Goal: Find specific page/section: Find specific page/section

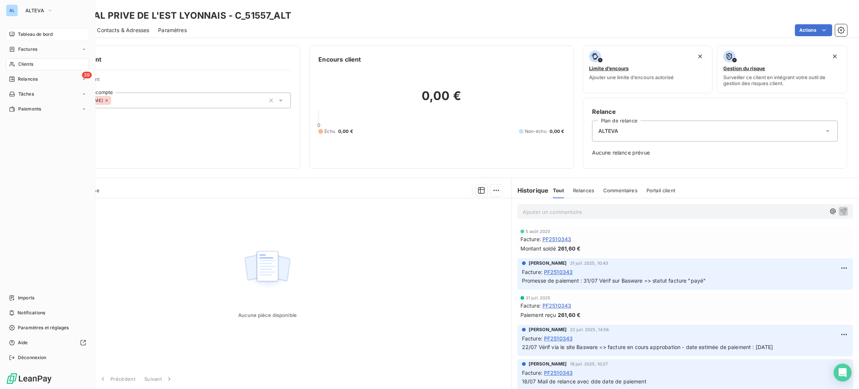
click at [33, 38] on div "Tableau de bord" at bounding box center [47, 34] width 83 height 12
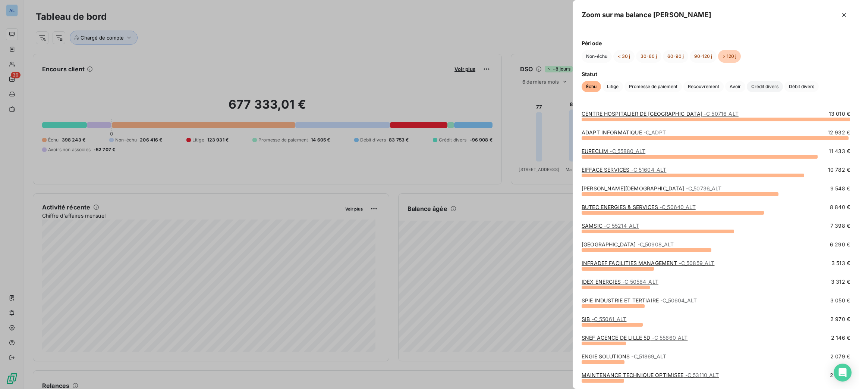
click at [772, 88] on span "Crédit divers" at bounding box center [765, 86] width 36 height 11
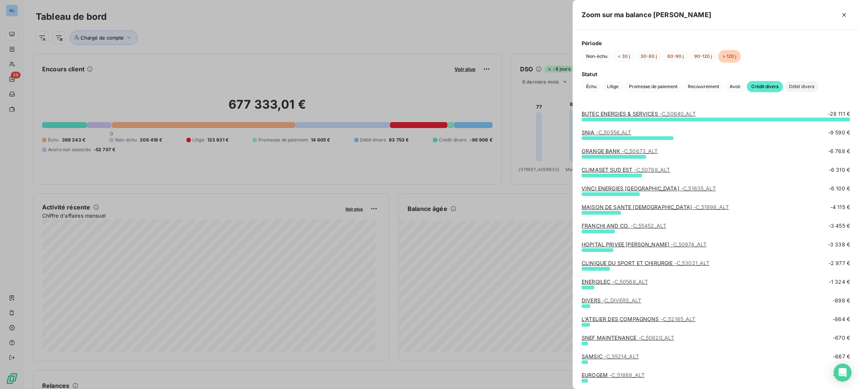
click at [806, 82] on span "Débit divers" at bounding box center [802, 86] width 34 height 11
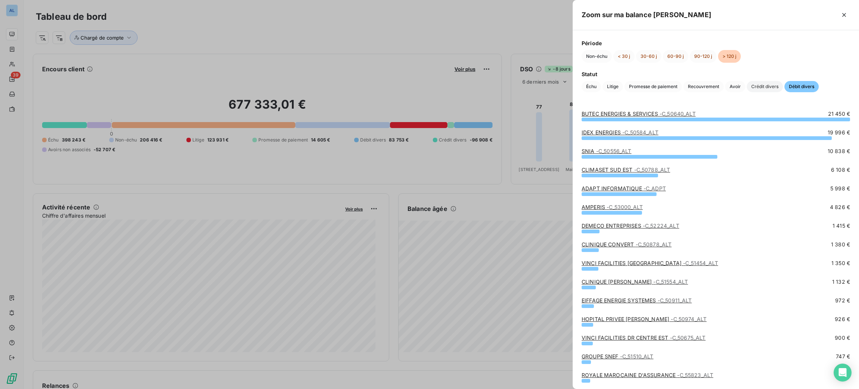
drag, startPoint x: 775, startPoint y: 87, endPoint x: 711, endPoint y: 120, distance: 72.0
click at [775, 87] on span "Crédit divers" at bounding box center [765, 86] width 36 height 11
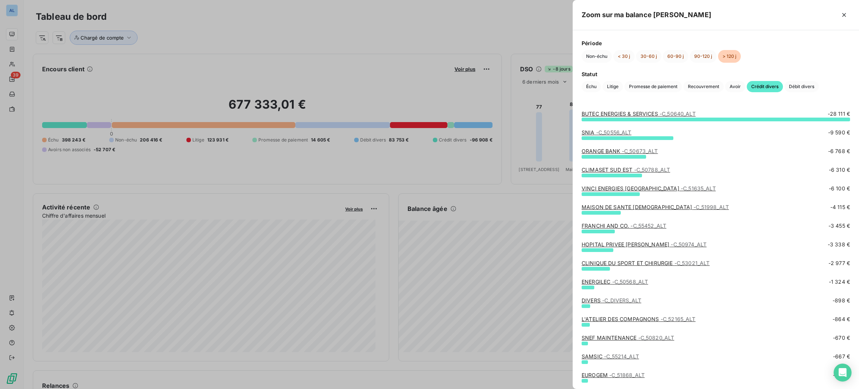
click at [647, 115] on link "BUTEC ENERGIES & SERVICES - C_50640_ALT" at bounding box center [639, 113] width 114 height 6
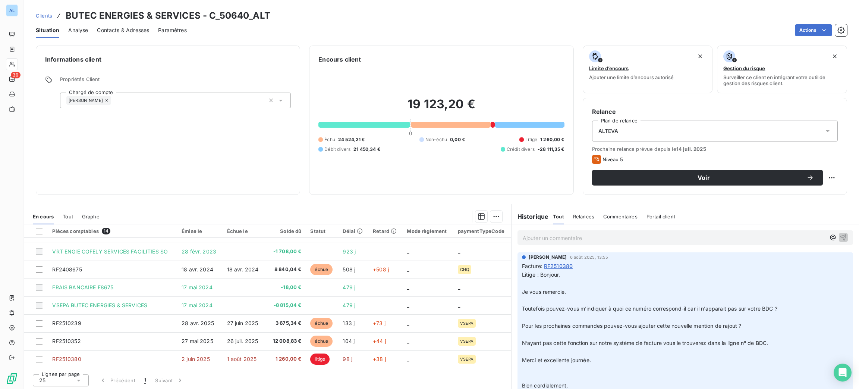
scroll to position [1, 0]
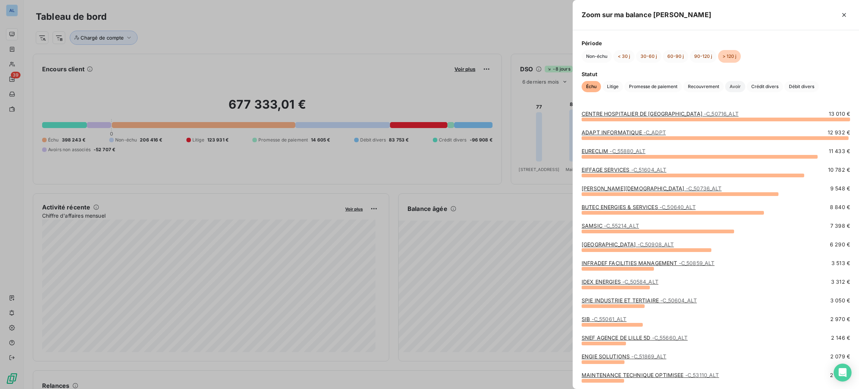
click at [732, 86] on span "Avoir" at bounding box center [735, 86] width 20 height 11
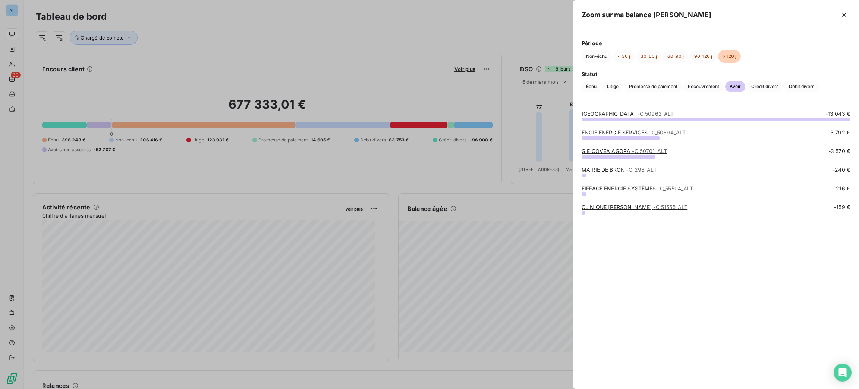
click at [638, 113] on span "- C_50962_ALT" at bounding box center [656, 113] width 37 height 6
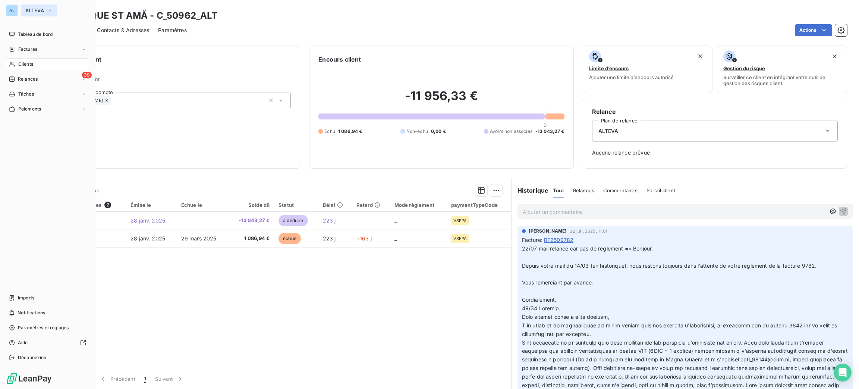
click at [24, 10] on button "ALTEVA" at bounding box center [39, 10] width 37 height 12
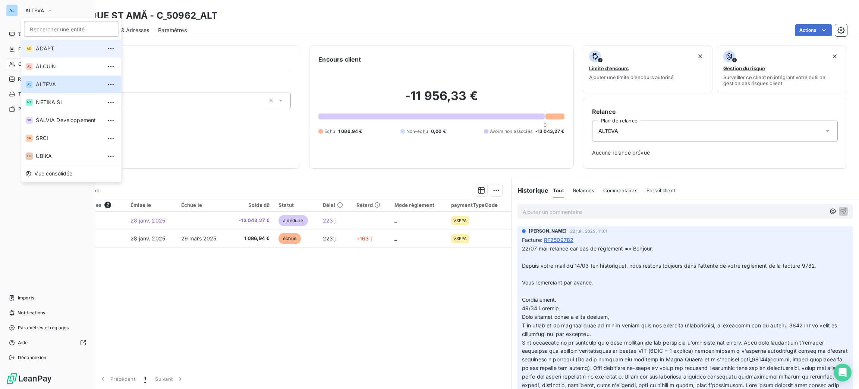
click at [49, 50] on span "ADAPT" at bounding box center [69, 48] width 66 height 7
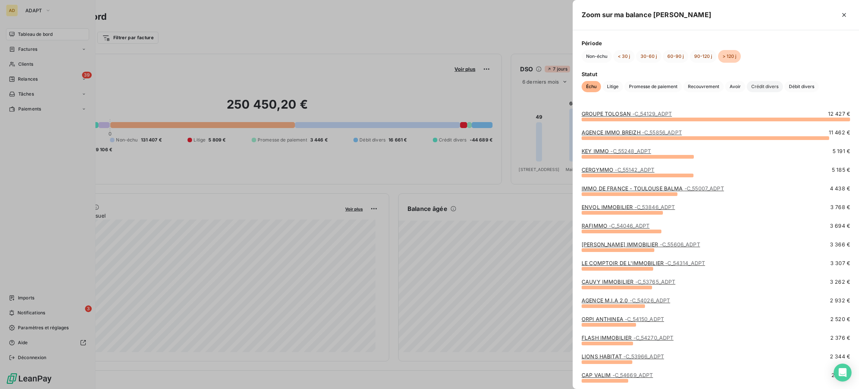
drag, startPoint x: 766, startPoint y: 84, endPoint x: 759, endPoint y: 87, distance: 7.5
click at [766, 84] on span "Crédit divers" at bounding box center [765, 86] width 36 height 11
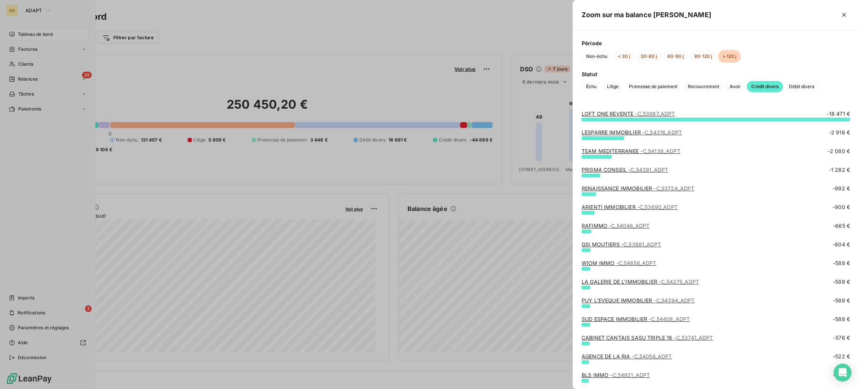
click at [610, 117] on div "LOFT ONE REVENTE - C_53967_ADPT" at bounding box center [629, 113] width 94 height 7
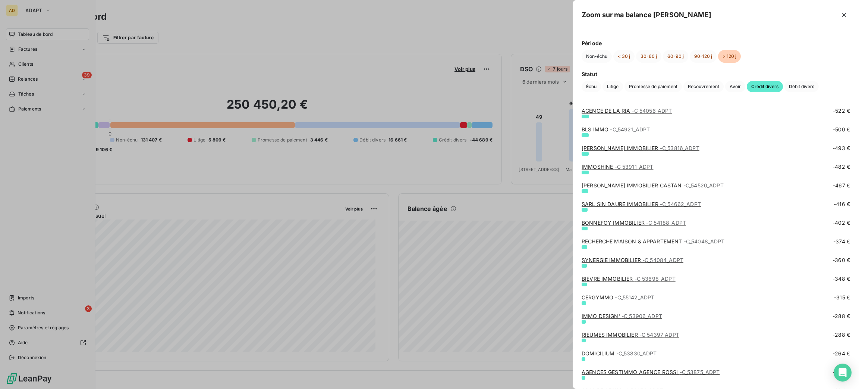
scroll to position [335, 0]
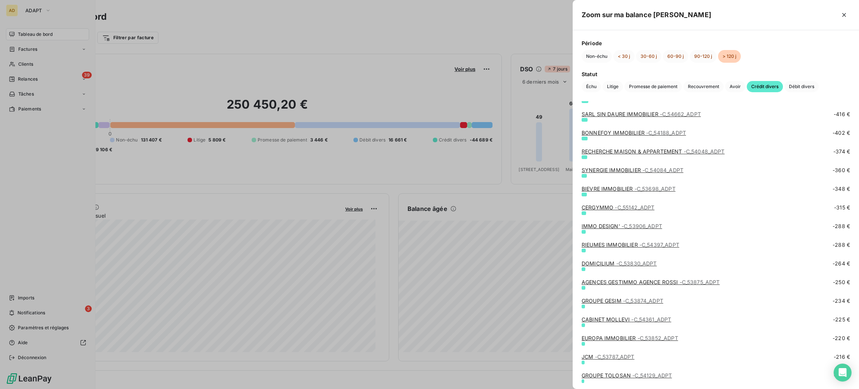
click at [600, 265] on link "DOMICILIUM - C_53830_ADPT" at bounding box center [619, 263] width 75 height 6
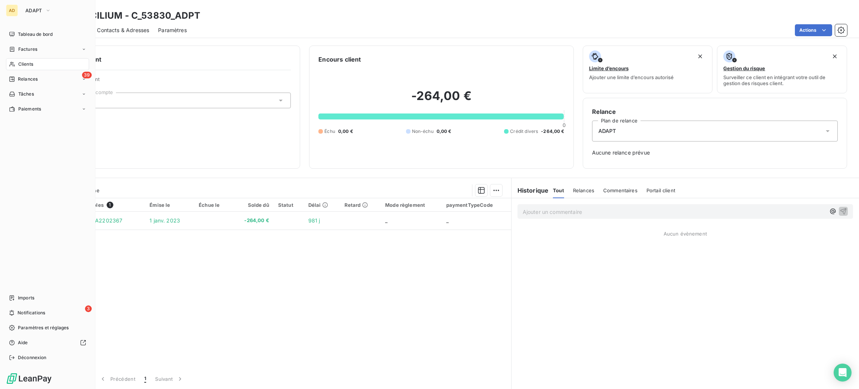
click at [342, 297] on div "Pièces comptables 1 Émise le Échue le Solde dû Statut Délai Retard Mode règleme…" at bounding box center [267, 282] width 487 height 168
click at [125, 307] on div "Pièces comptables 1 Émise le Échue le Solde dû Statut Délai Retard Mode règleme…" at bounding box center [267, 282] width 487 height 168
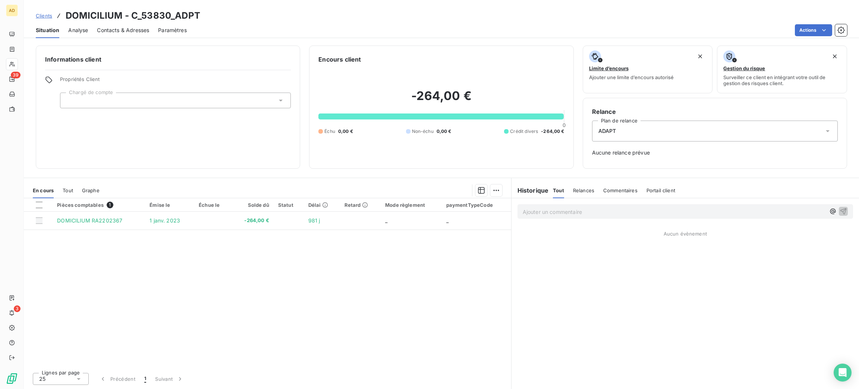
click at [205, 359] on div "Pièces comptables 1 Émise le Échue le Solde dû Statut Délai Retard Mode règleme…" at bounding box center [267, 282] width 487 height 168
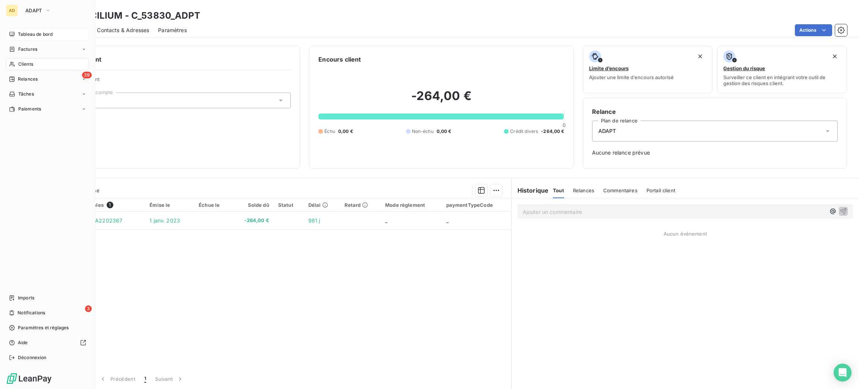
click at [32, 37] on span "Tableau de bord" at bounding box center [35, 34] width 35 height 7
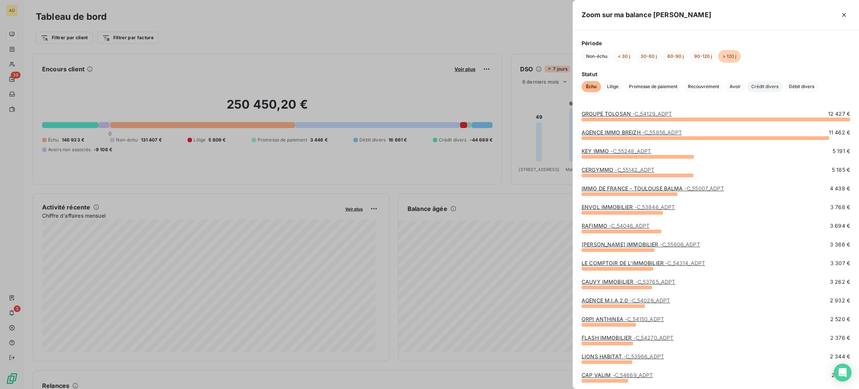
click at [761, 89] on span "Crédit divers" at bounding box center [765, 86] width 36 height 11
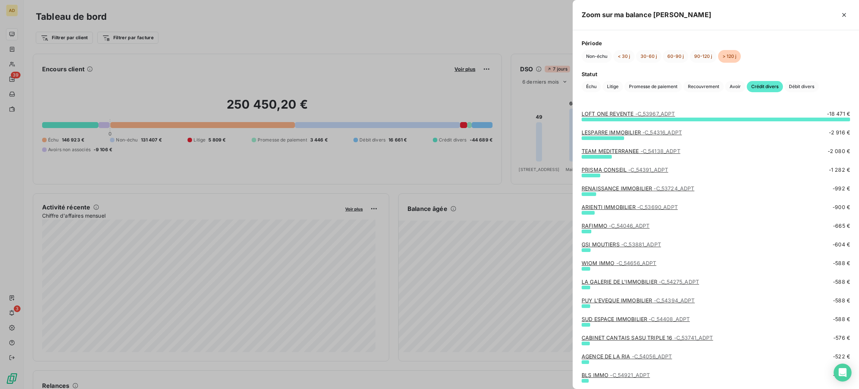
click at [616, 244] on link "GSI MOUTIERS - C_53881_ADPT" at bounding box center [621, 244] width 79 height 6
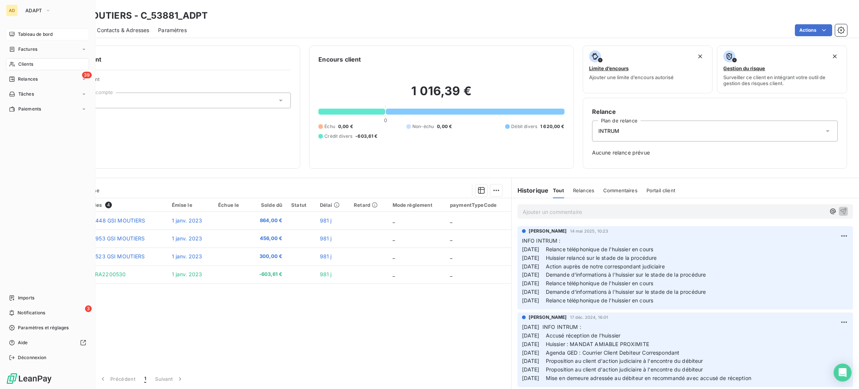
click at [35, 30] on div "Tableau de bord" at bounding box center [47, 34] width 83 height 12
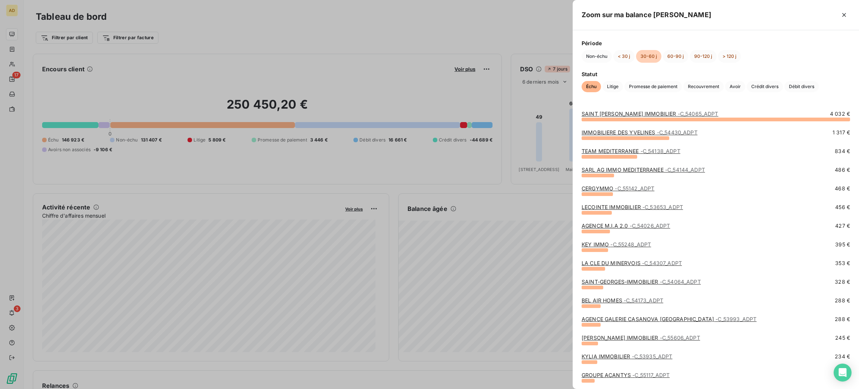
click at [503, 194] on div at bounding box center [429, 194] width 859 height 389
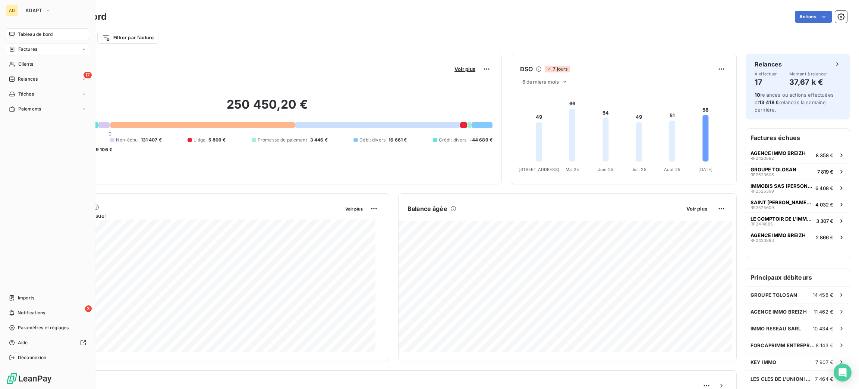
click at [25, 53] on div "Factures" at bounding box center [47, 49] width 83 height 12
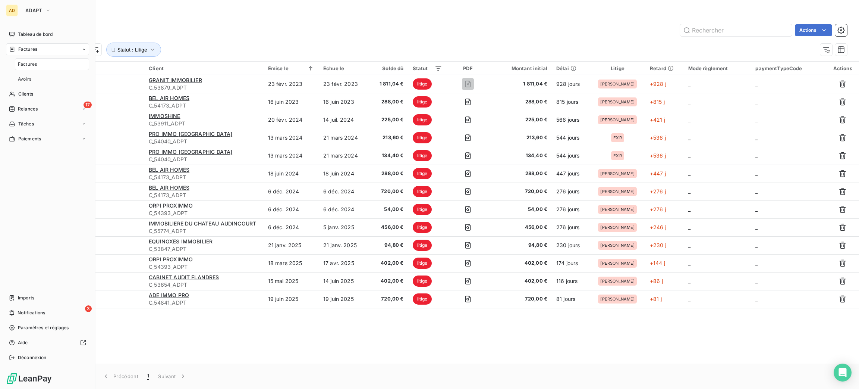
click at [31, 66] on span "Factures" at bounding box center [27, 64] width 19 height 7
click at [31, 79] on span "Avoirs" at bounding box center [24, 79] width 13 height 7
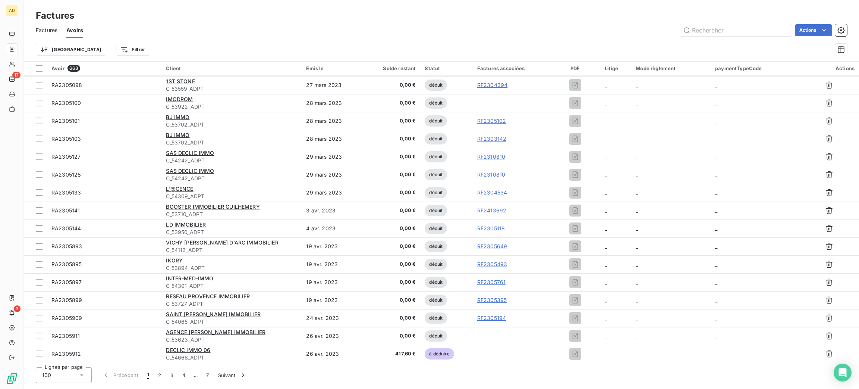
scroll to position [1504, 0]
click at [209, 373] on button "7" at bounding box center [208, 375] width 12 height 16
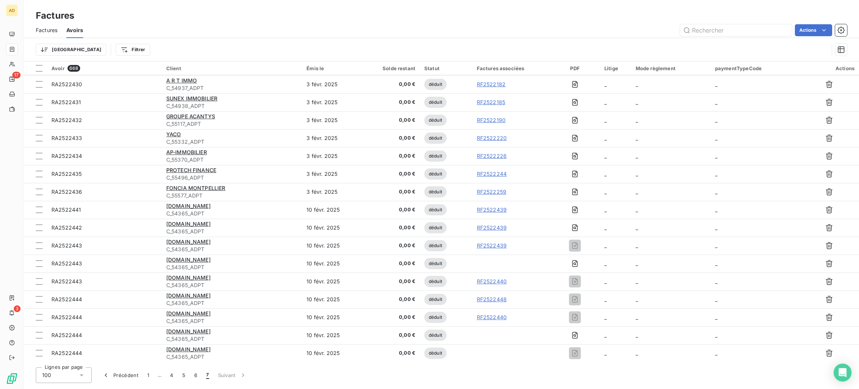
scroll to position [931, 0]
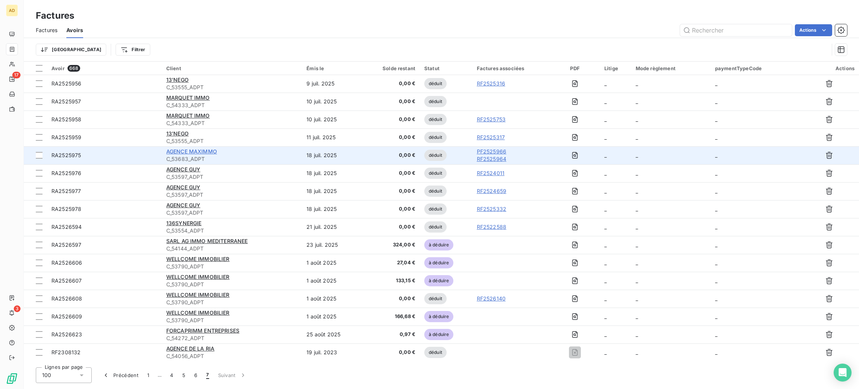
click at [193, 149] on span "AGENCE MAXIMMO" at bounding box center [191, 151] width 51 height 6
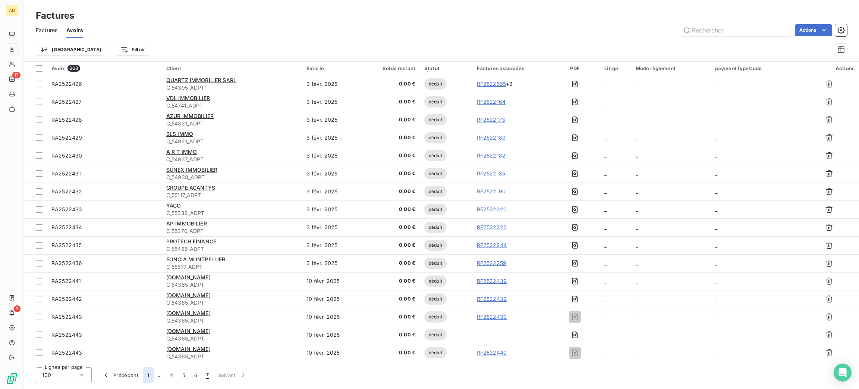
click at [150, 373] on button "1" at bounding box center [148, 375] width 11 height 16
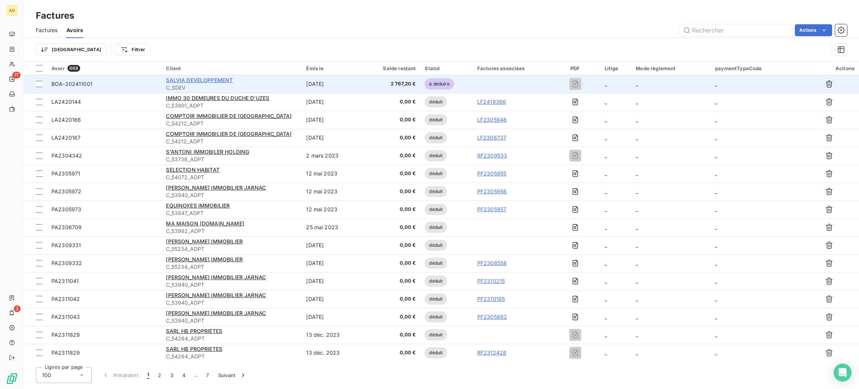
click at [173, 80] on span "SALVIA DEVELOPPEMENT" at bounding box center [199, 80] width 67 height 6
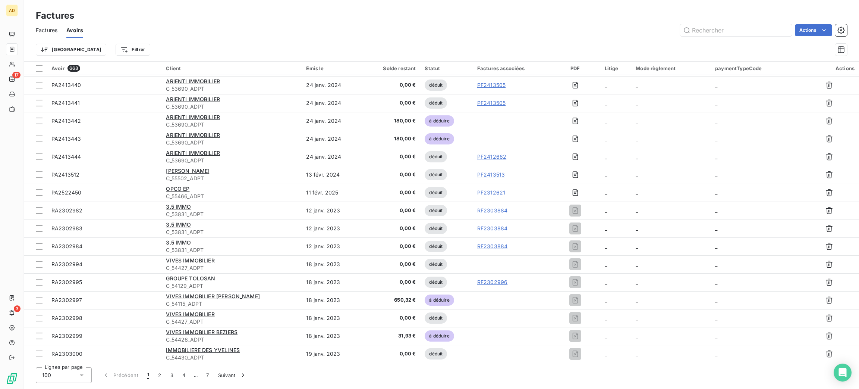
scroll to position [559, 0]
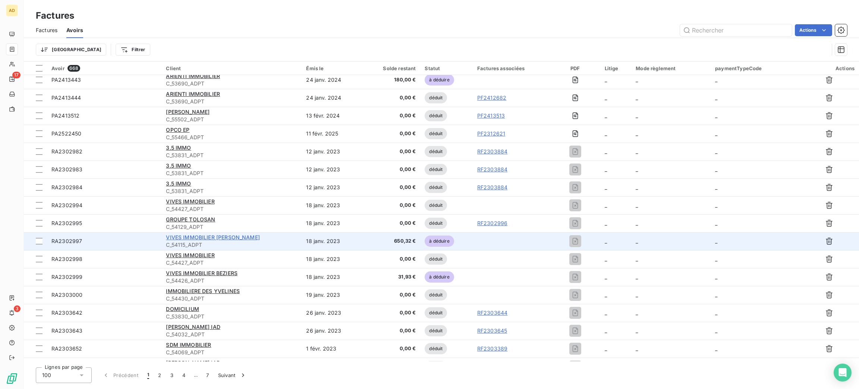
click at [232, 237] on span "VIVES IMMOBILIER [PERSON_NAME]" at bounding box center [213, 237] width 94 height 6
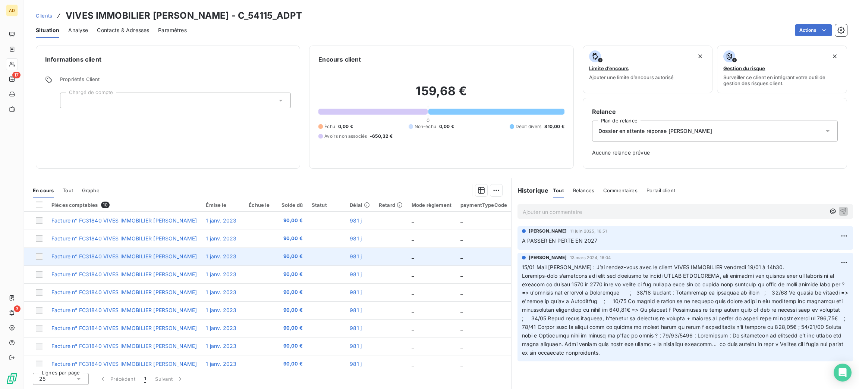
scroll to position [24, 0]
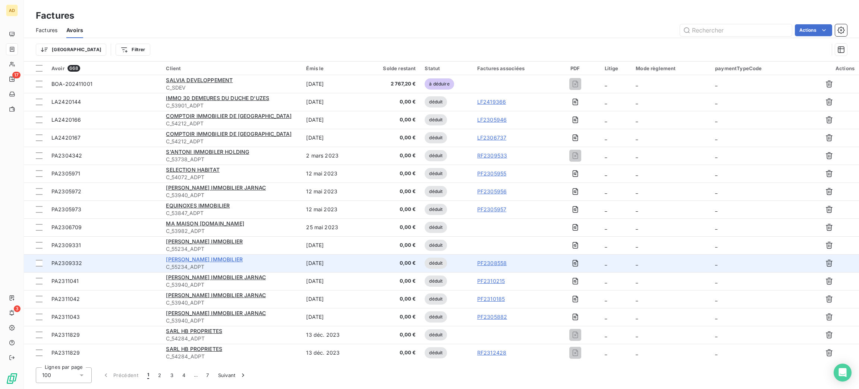
click at [187, 259] on span "[PERSON_NAME] IMMOBILIER" at bounding box center [204, 259] width 77 height 6
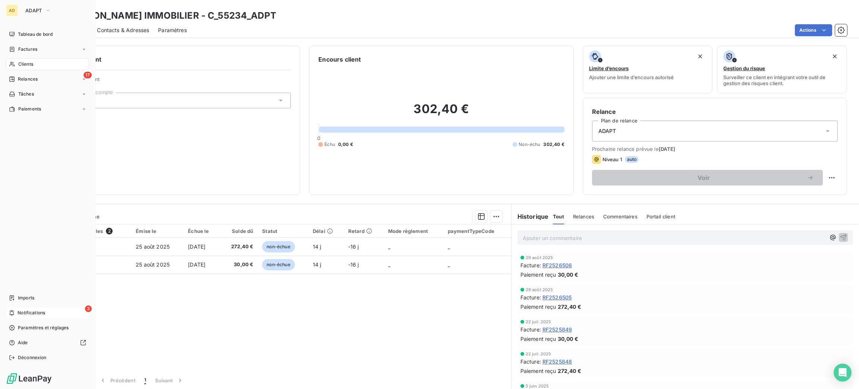
click at [21, 313] on span "Notifications" at bounding box center [32, 312] width 28 height 7
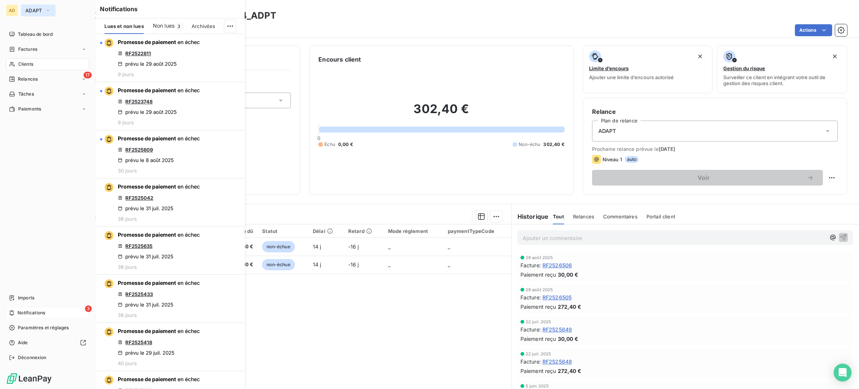
click at [29, 13] on span "ADAPT" at bounding box center [33, 10] width 17 height 6
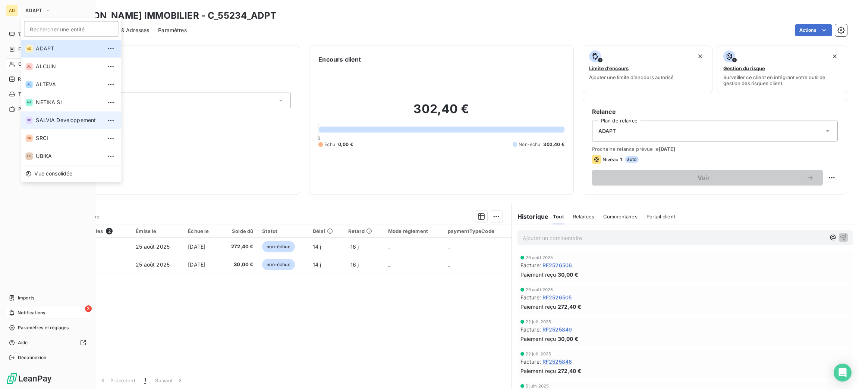
click at [57, 127] on li "SD SALVIA Developpement" at bounding box center [71, 120] width 100 height 18
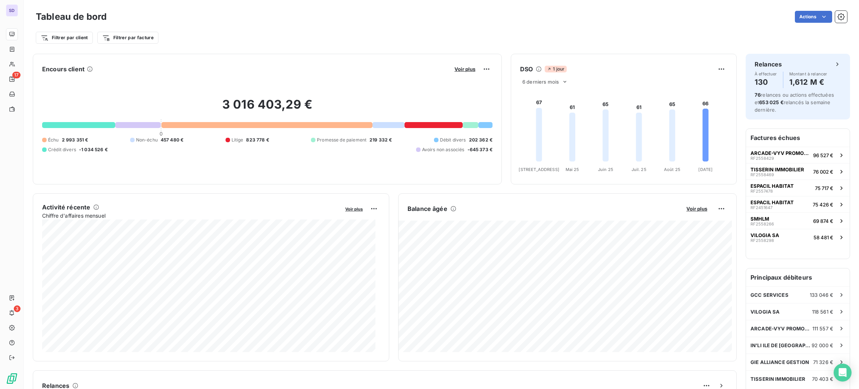
click at [192, 40] on div "Filtrer par client Filtrer par facture" at bounding box center [441, 38] width 811 height 14
click at [81, 33] on html "SD 17 3 Tableau de bord Actions Filtrer par client Filtrer par facture Encours …" at bounding box center [429, 194] width 859 height 389
click at [85, 37] on html "AD 17 3 Tableau de bord Actions Filtrer par client Rechercher et sélectionner C…" at bounding box center [429, 194] width 859 height 389
click at [88, 105] on div "Chargé de compte" at bounding box center [90, 107] width 103 height 12
click at [198, 53] on div at bounding box center [224, 57] width 107 height 16
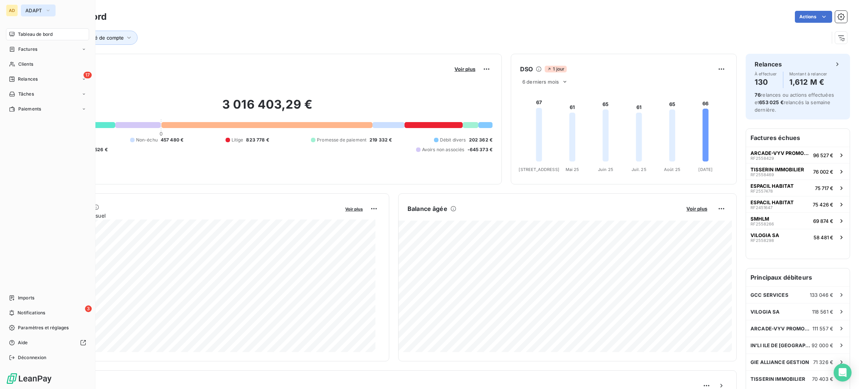
click at [29, 10] on span "ADAPT" at bounding box center [33, 10] width 17 height 6
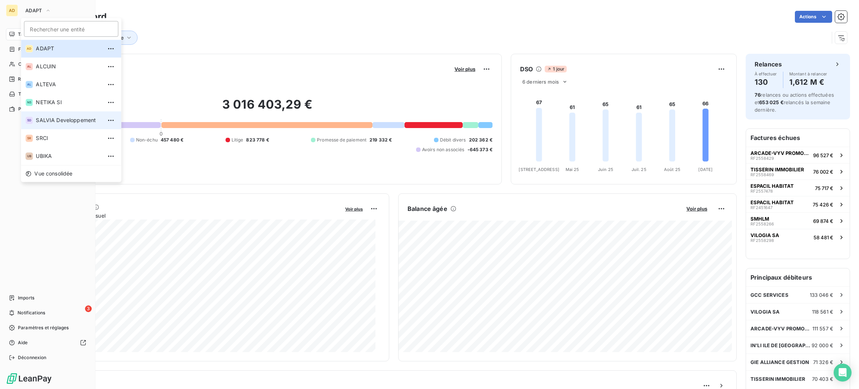
click at [62, 116] on li "SD SALVIA Developpement" at bounding box center [71, 120] width 100 height 18
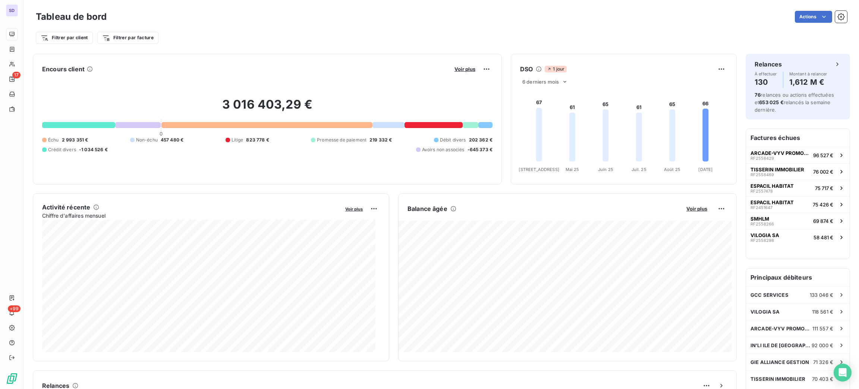
click at [214, 49] on div "Tableau de bord Actions Filtrer par client Filtrer par facture" at bounding box center [441, 24] width 835 height 49
click at [73, 37] on html "SD 17 +99 Tableau de bord Actions Filtrer par client [PERSON_NAME] et sélection…" at bounding box center [429, 194] width 859 height 389
click at [81, 105] on div "Chargé de compte" at bounding box center [90, 107] width 103 height 12
click at [187, 60] on div at bounding box center [224, 57] width 107 height 16
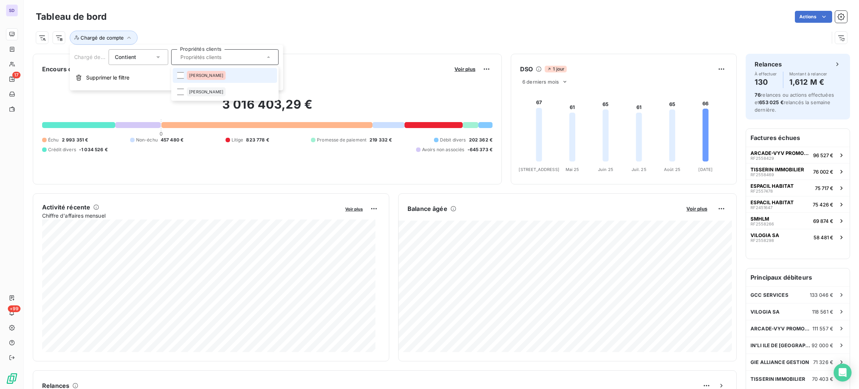
click at [191, 69] on li "[PERSON_NAME]" at bounding box center [225, 75] width 104 height 15
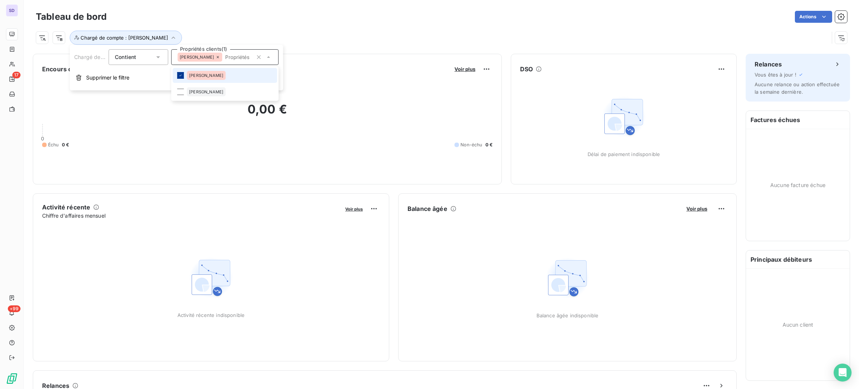
click at [178, 76] on div at bounding box center [180, 75] width 7 height 7
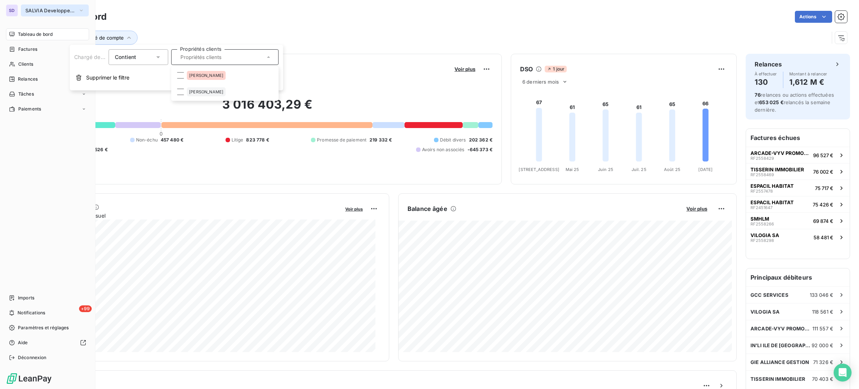
click at [34, 15] on button "SALVIA Developpement" at bounding box center [55, 10] width 68 height 12
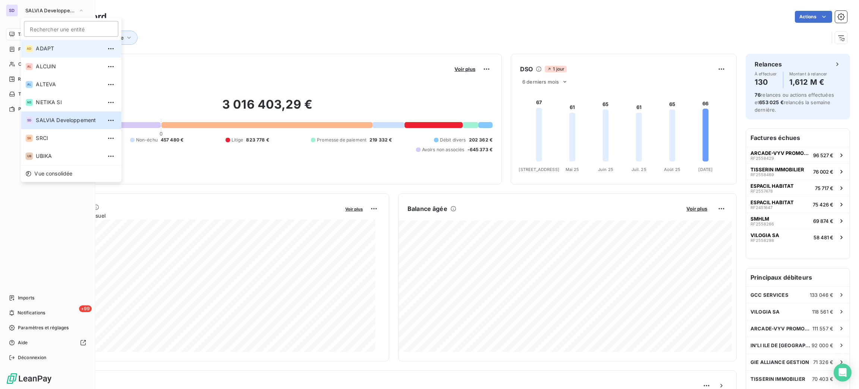
click at [57, 51] on span "ADAPT" at bounding box center [69, 48] width 66 height 7
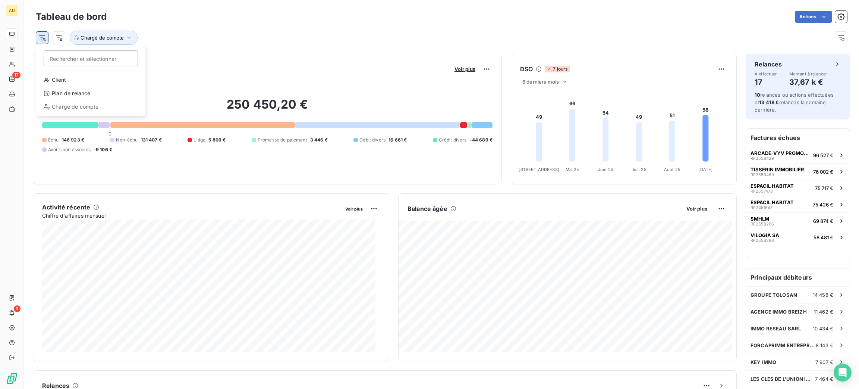
click at [41, 39] on html "AD 17 3 Tableau de bord Actions Rechercher et sélectionner Client Plan de relan…" at bounding box center [429, 194] width 859 height 389
click at [123, 37] on html "AD 17 3 Tableau de bord Actions Rechercher et sélectionner Client Plan de relan…" at bounding box center [429, 194] width 859 height 389
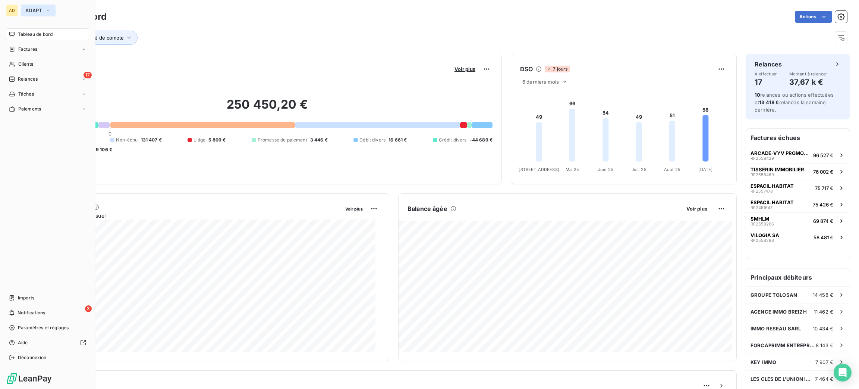
click at [37, 16] on button "ADAPT" at bounding box center [38, 10] width 35 height 12
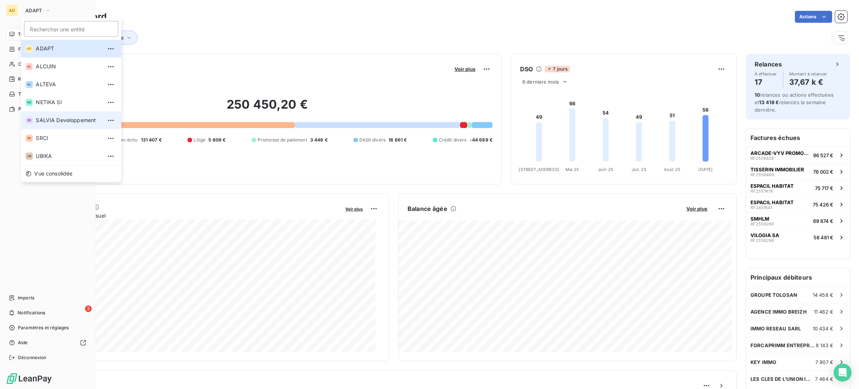
click at [76, 115] on li "SD SALVIA Developpement" at bounding box center [71, 120] width 100 height 18
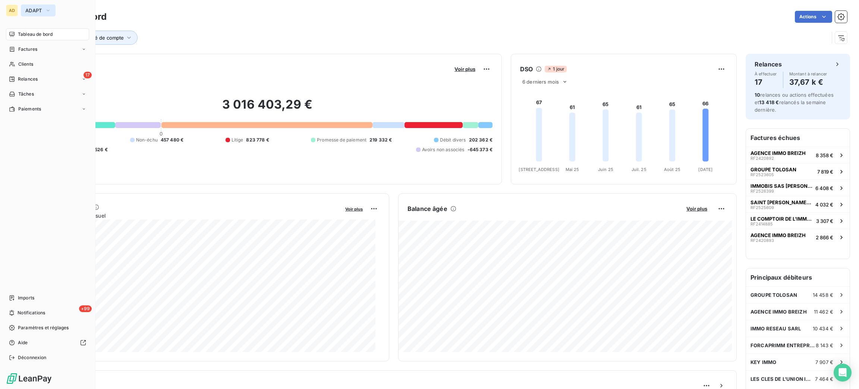
click at [31, 9] on span "ADAPT" at bounding box center [33, 10] width 17 height 6
